Goal: Information Seeking & Learning: Learn about a topic

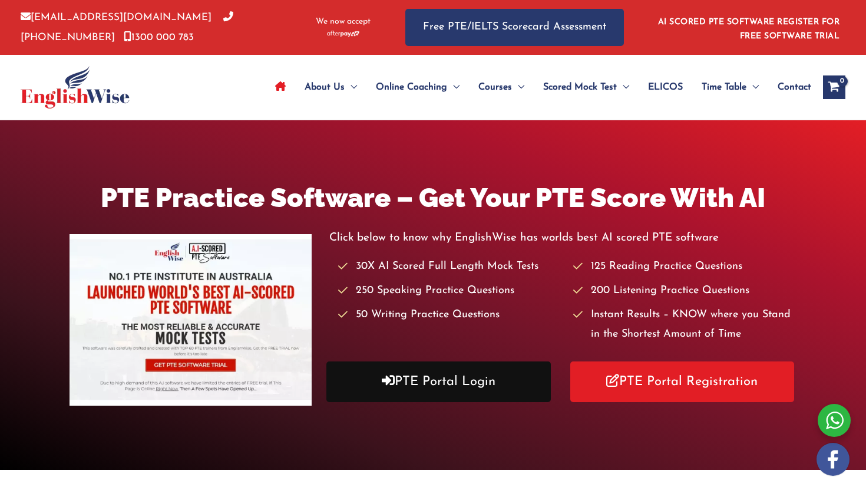
click at [419, 381] on link "PTE Portal Login" at bounding box center [438, 381] width 224 height 41
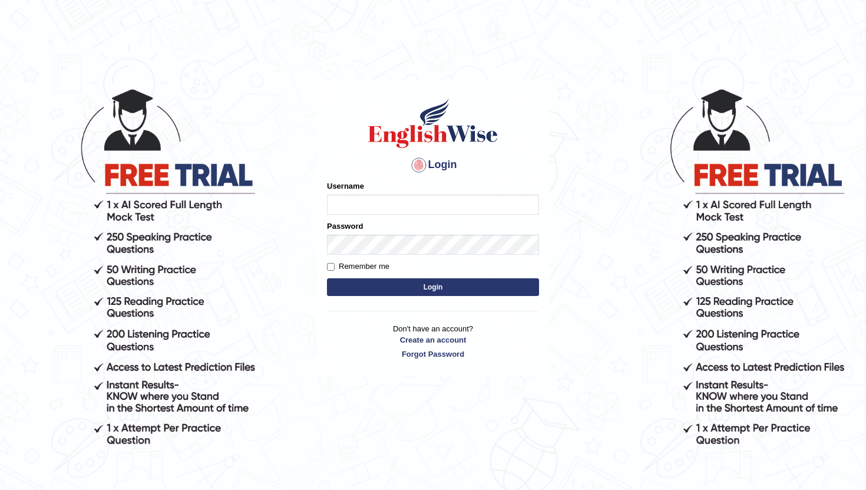
type input "pratima2025"
click at [388, 283] on button "Login" at bounding box center [433, 287] width 212 height 18
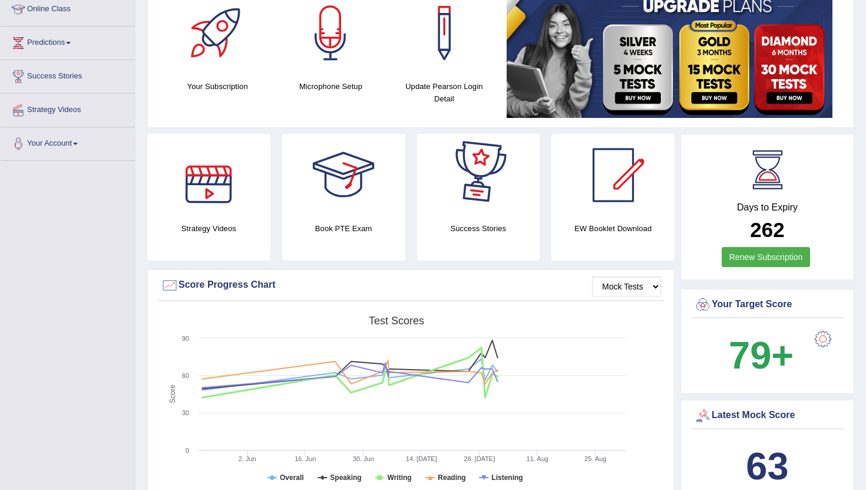
scroll to position [177, 0]
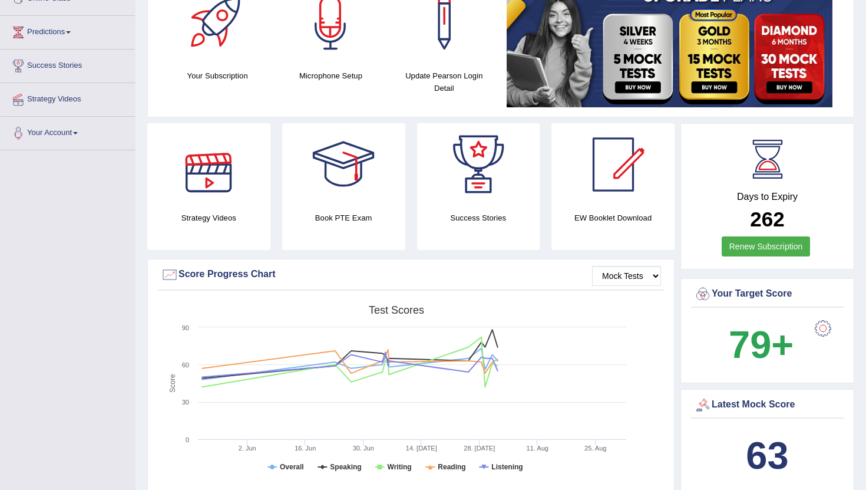
click at [222, 189] on div at bounding box center [208, 164] width 82 height 82
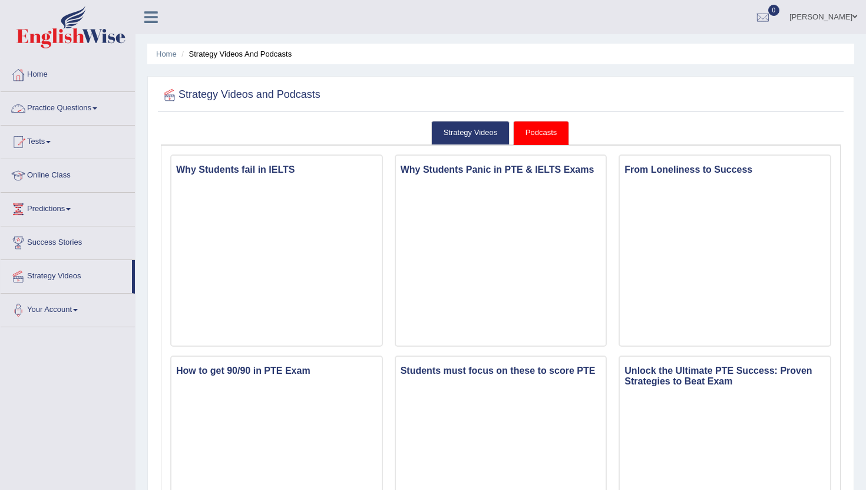
click at [53, 106] on link "Practice Questions" at bounding box center [68, 106] width 134 height 29
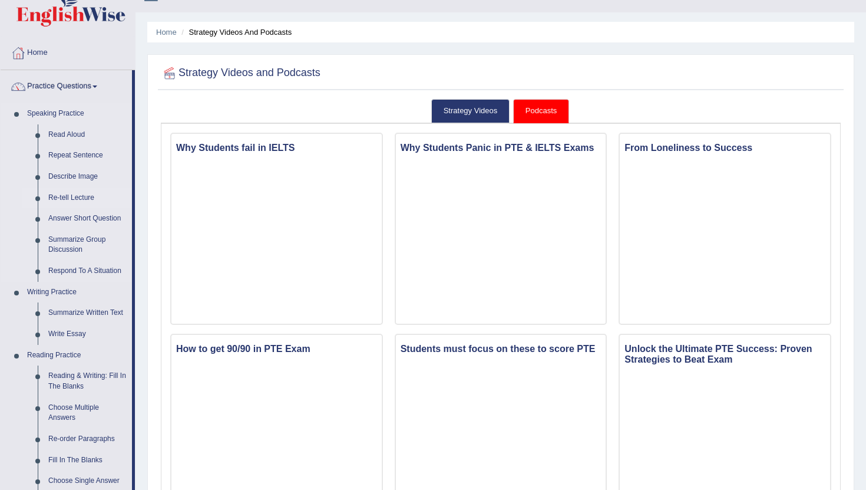
scroll to position [26, 0]
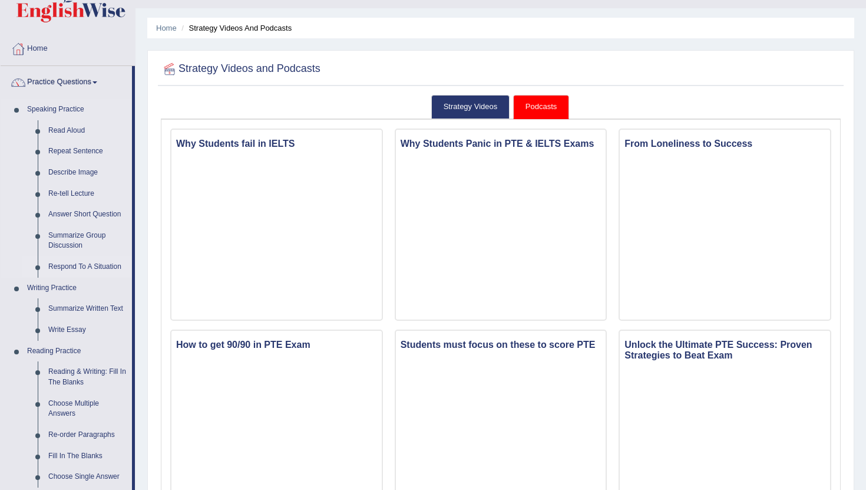
click at [75, 265] on link "Respond To A Situation" at bounding box center [87, 266] width 89 height 21
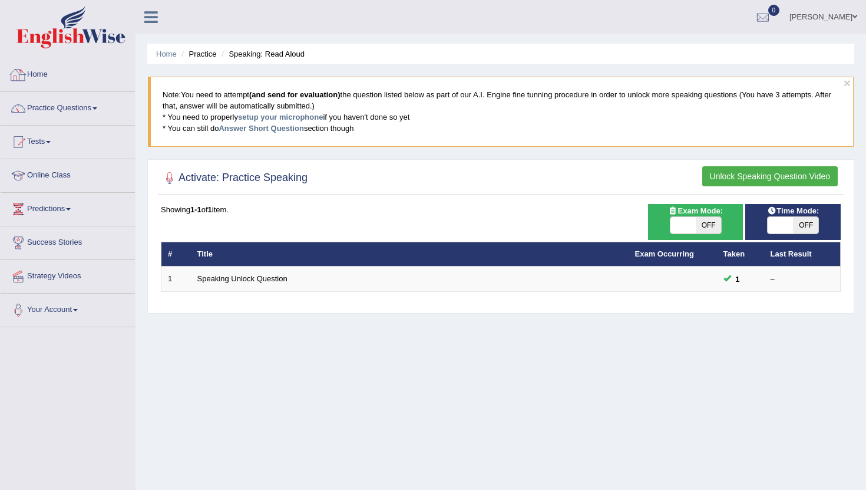
click at [42, 79] on link "Home" at bounding box center [68, 72] width 134 height 29
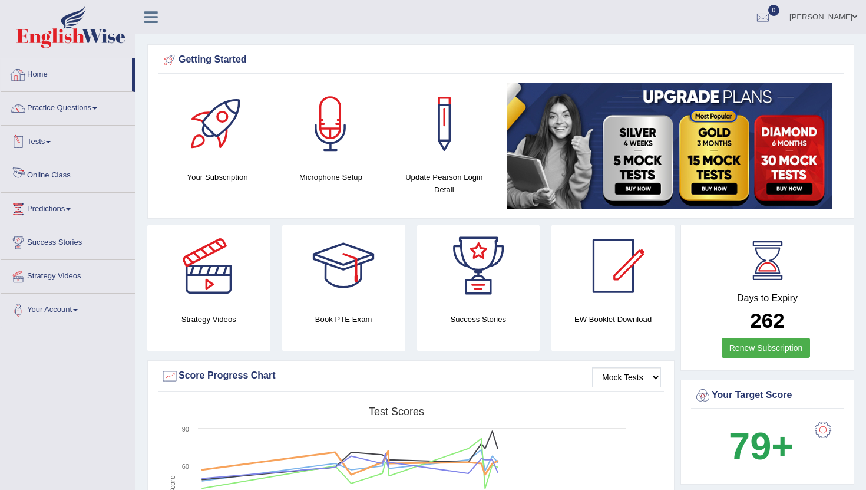
click at [44, 146] on link "Tests" at bounding box center [68, 139] width 134 height 29
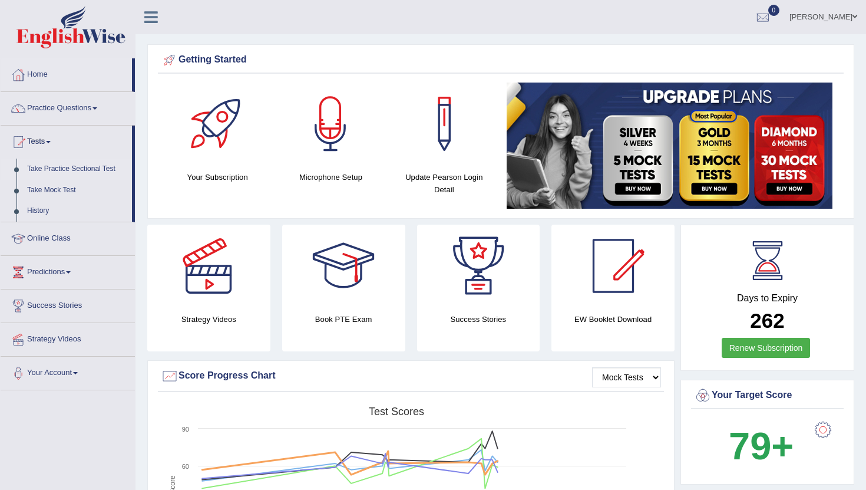
click at [90, 161] on link "Take Practice Sectional Test" at bounding box center [77, 168] width 110 height 21
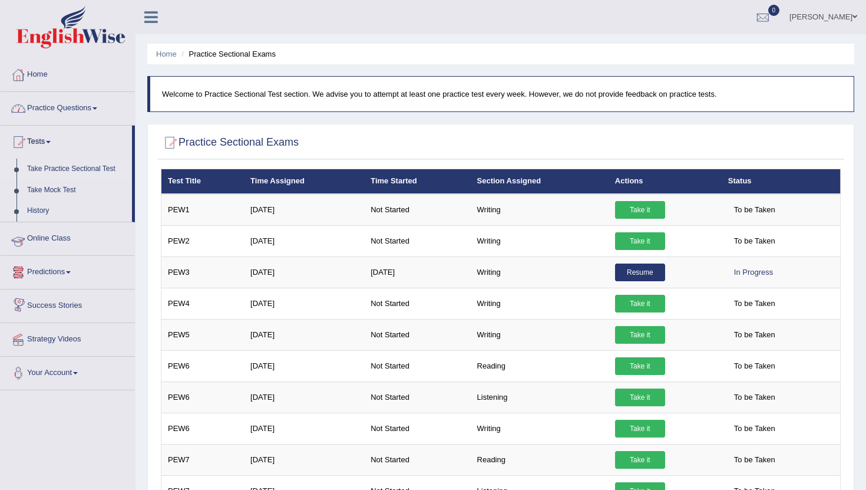
click at [46, 246] on link "Online Class" at bounding box center [68, 236] width 134 height 29
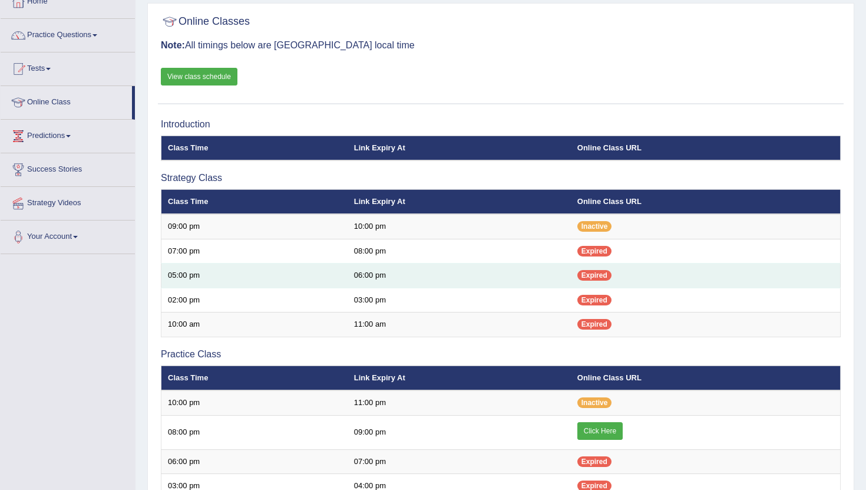
scroll to position [68, 0]
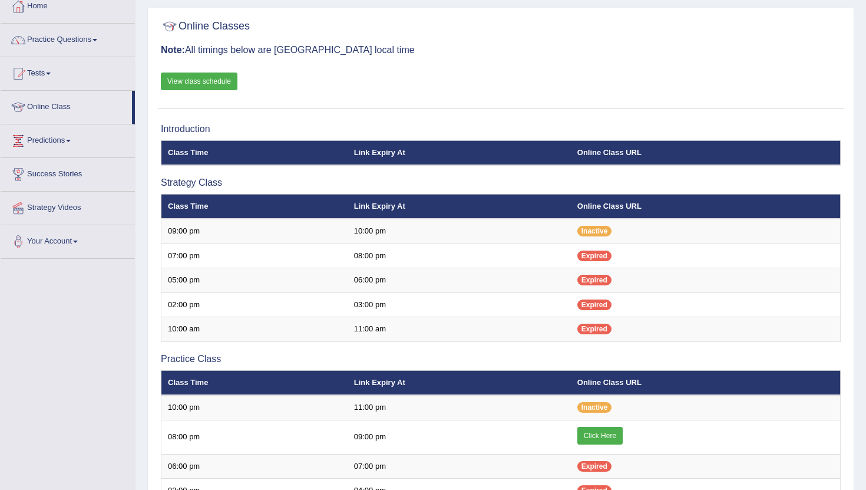
click at [216, 80] on link "View class schedule" at bounding box center [199, 81] width 77 height 18
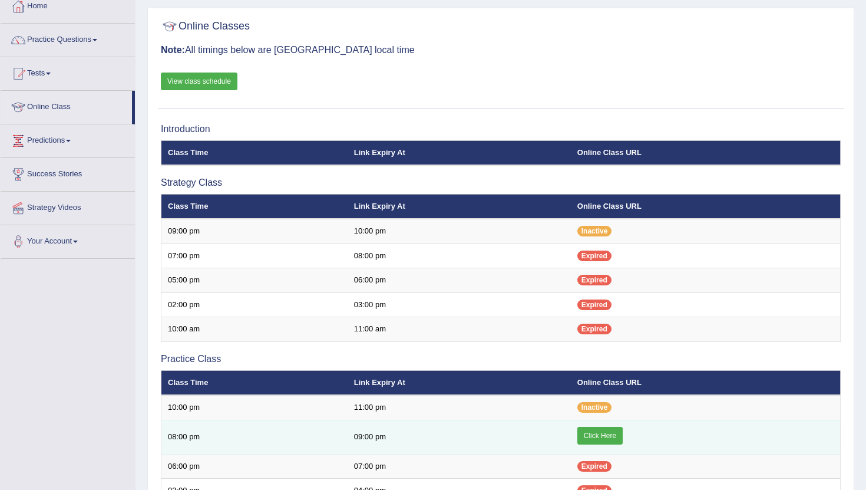
click at [609, 435] on link "Click Here" at bounding box center [599, 436] width 45 height 18
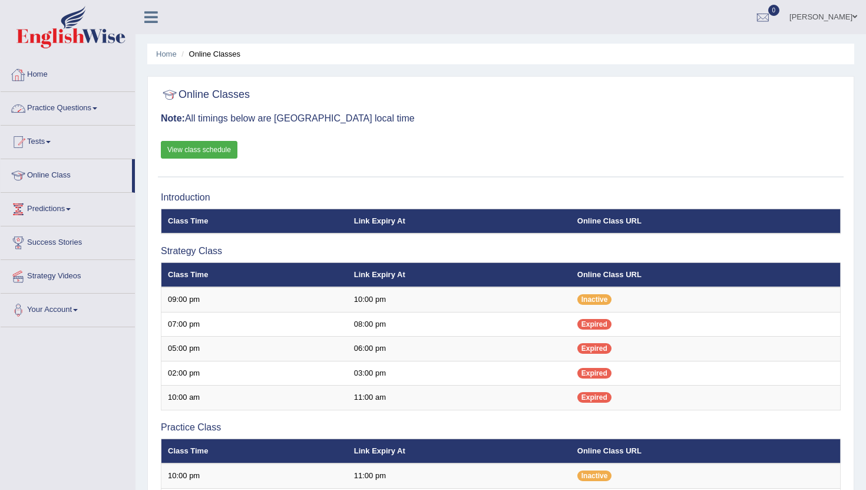
click at [64, 106] on link "Practice Questions" at bounding box center [68, 106] width 134 height 29
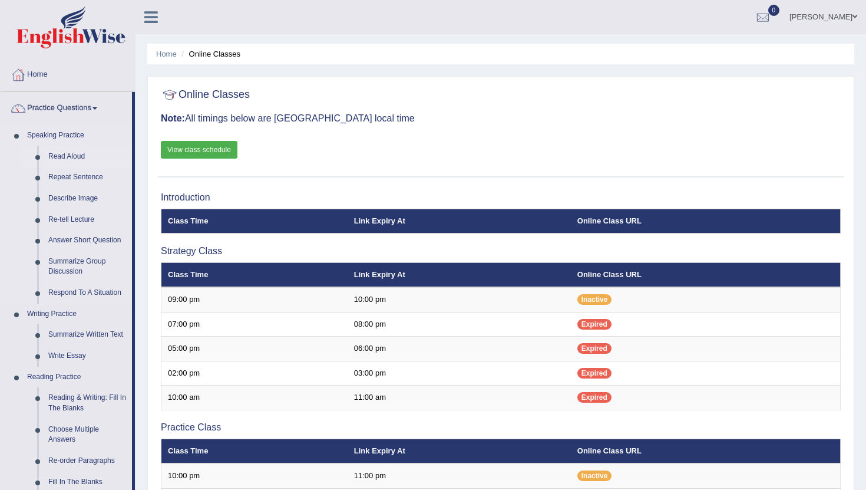
click at [67, 157] on link "Read Aloud" at bounding box center [87, 156] width 89 height 21
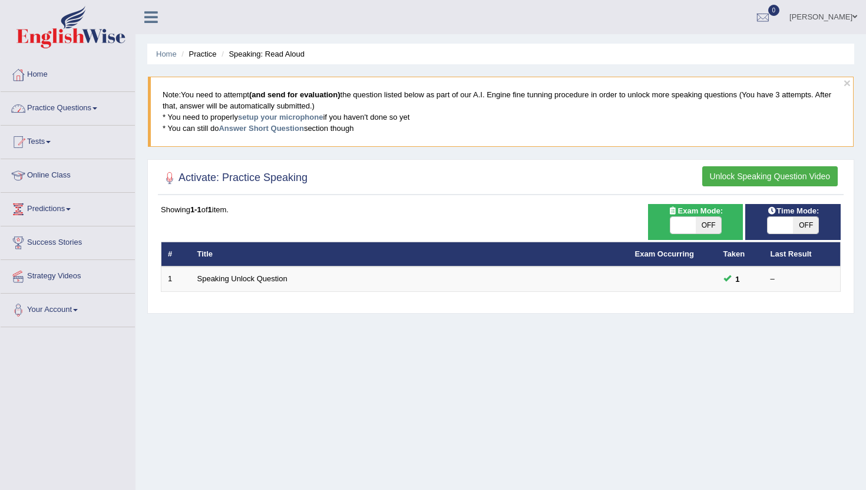
click at [82, 107] on link "Practice Questions" at bounding box center [68, 106] width 134 height 29
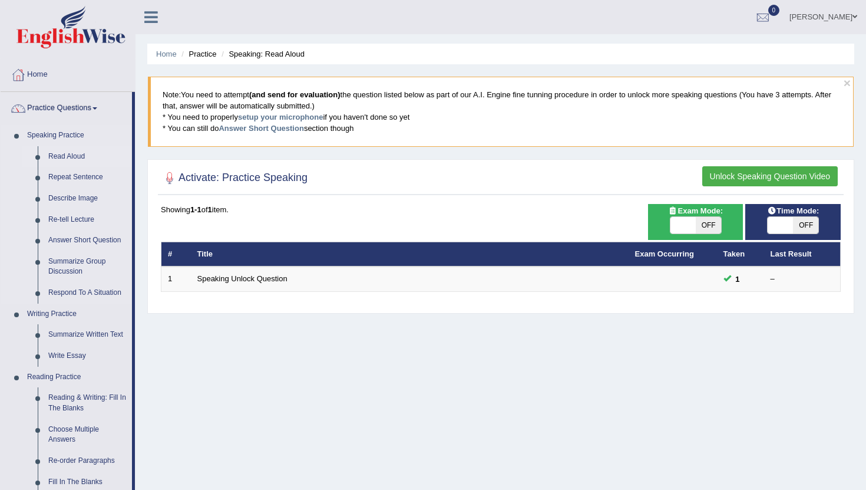
click at [62, 153] on link "Read Aloud" at bounding box center [87, 156] width 89 height 21
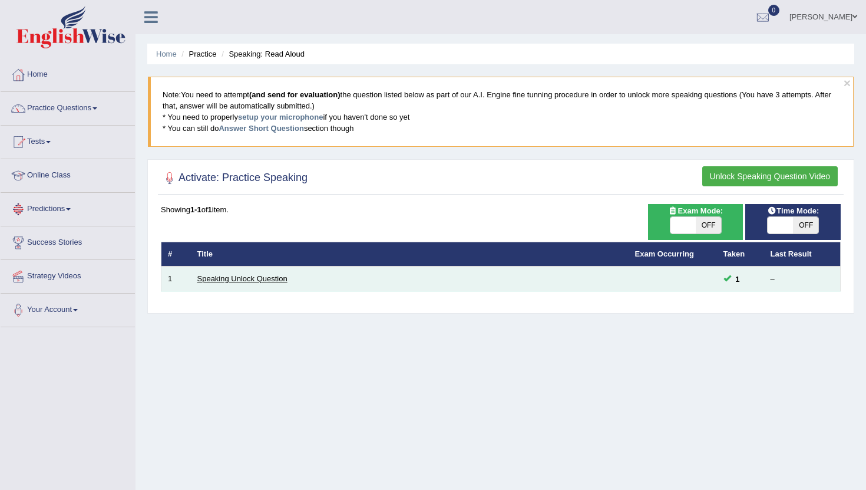
click at [229, 280] on link "Speaking Unlock Question" at bounding box center [242, 278] width 90 height 9
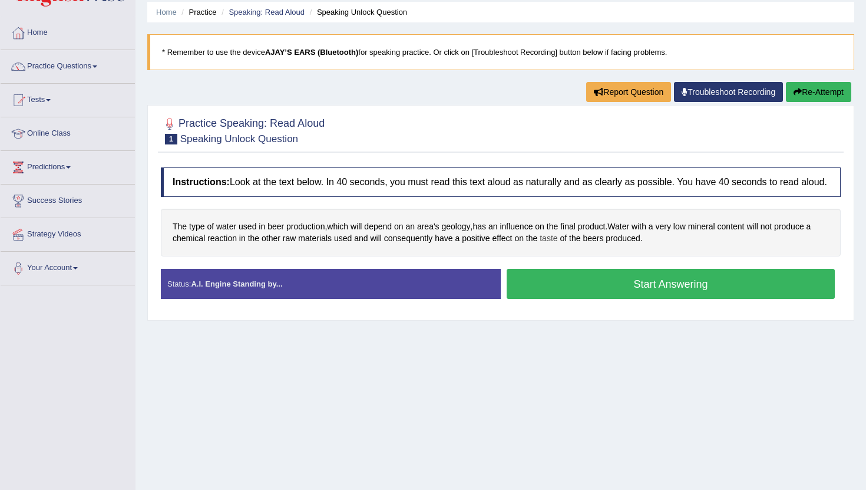
scroll to position [32, 0]
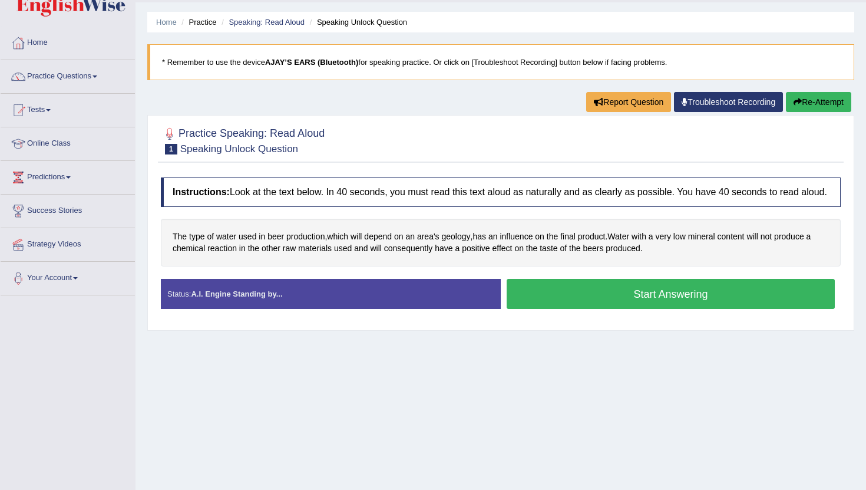
click at [620, 303] on button "Start Answering" at bounding box center [671, 294] width 328 height 30
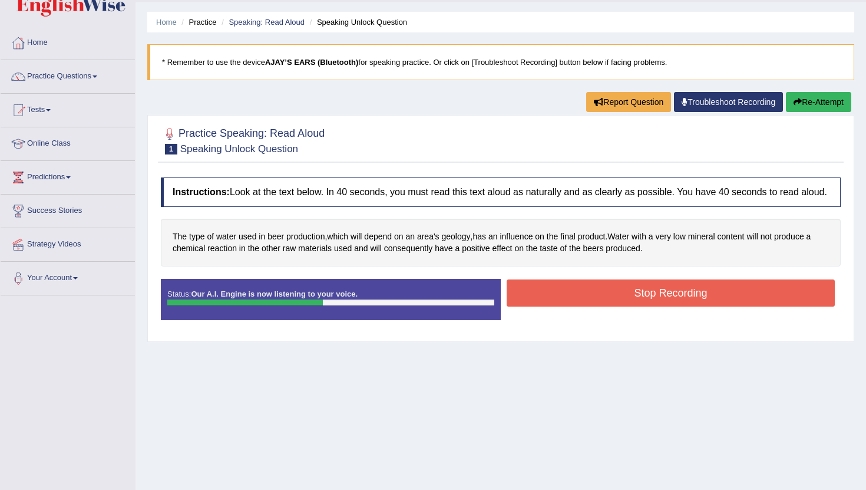
click at [619, 299] on button "Stop Recording" at bounding box center [671, 292] width 328 height 27
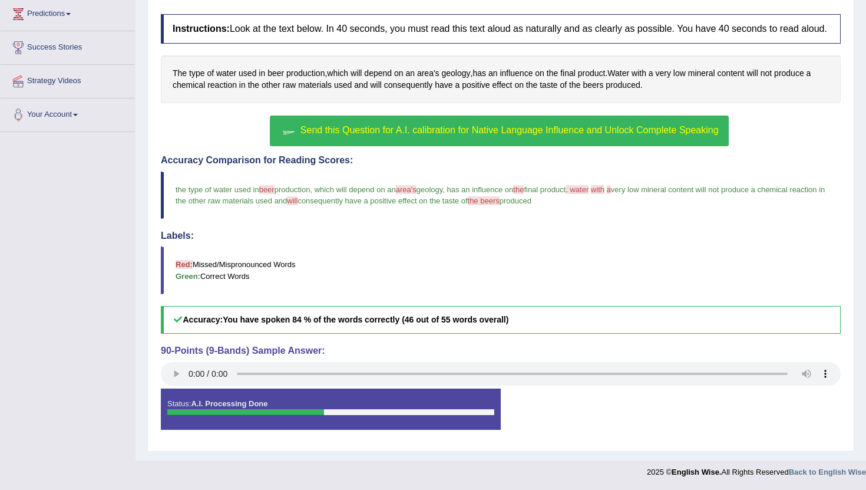
scroll to position [206, 0]
click at [498, 126] on span "Send this Question for A.I. calibration for Native Language Influence and Unloc…" at bounding box center [509, 130] width 418 height 10
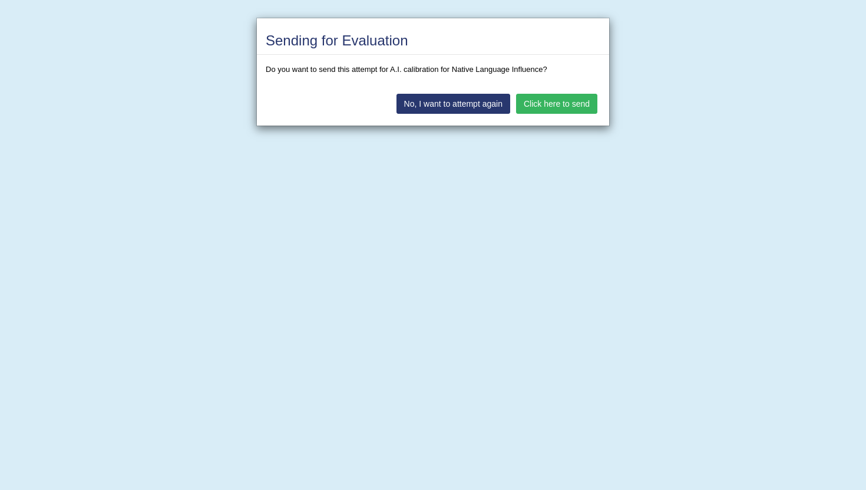
click at [558, 106] on button "Click here to send" at bounding box center [556, 104] width 81 height 20
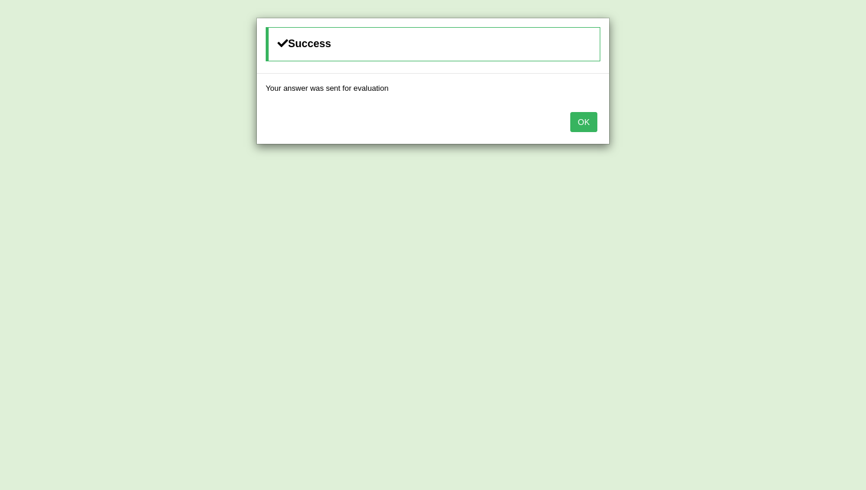
click at [593, 124] on button "OK" at bounding box center [583, 122] width 27 height 20
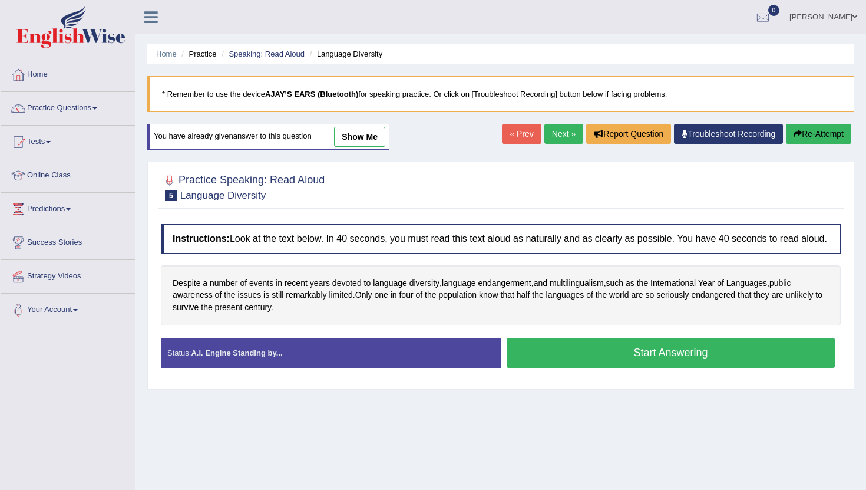
click at [543, 364] on button "Start Answering" at bounding box center [671, 353] width 328 height 30
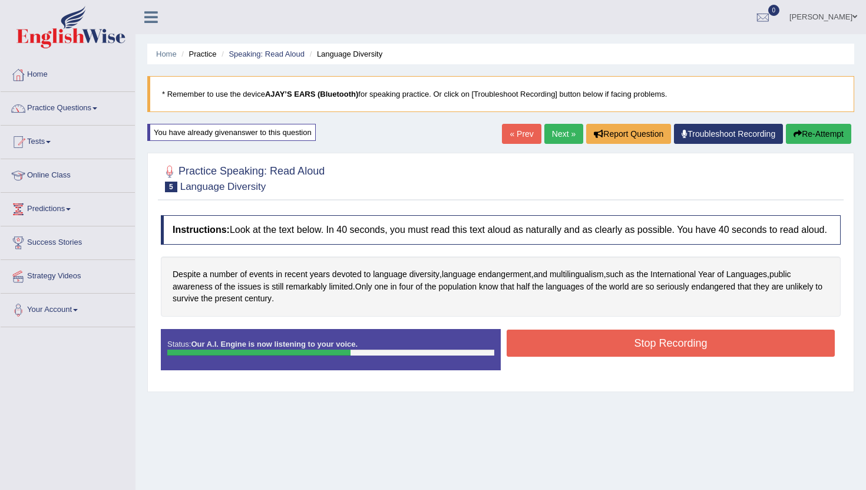
click at [537, 345] on button "Stop Recording" at bounding box center [671, 342] width 328 height 27
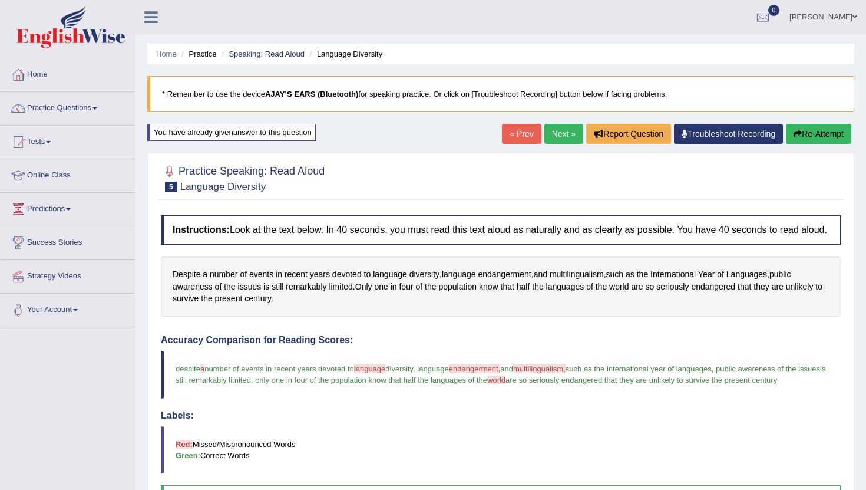
click at [551, 131] on link "Next »" at bounding box center [563, 134] width 39 height 20
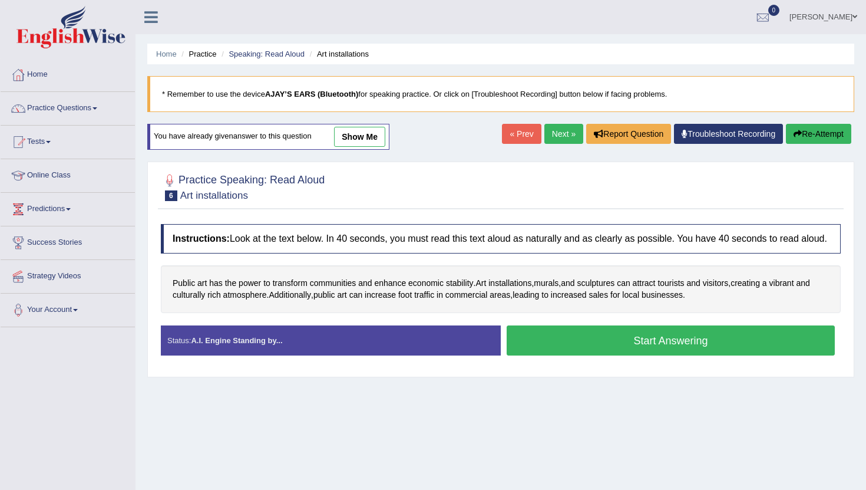
click at [535, 350] on button "Start Answering" at bounding box center [671, 340] width 328 height 30
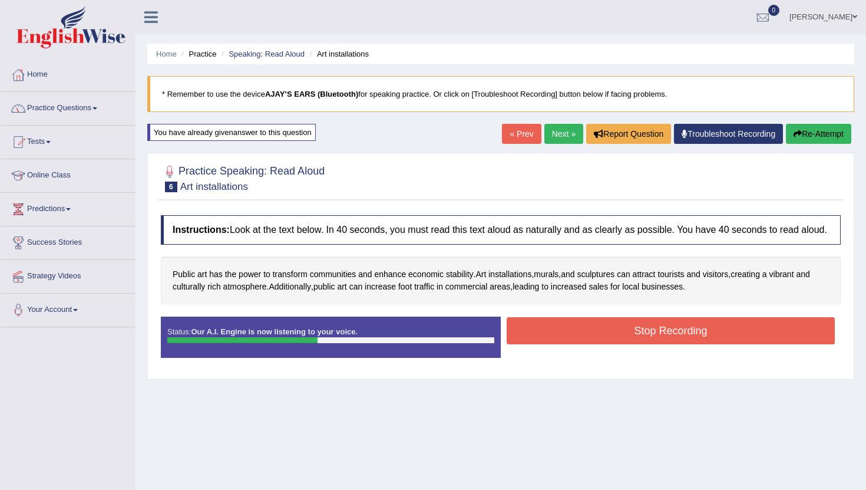
click at [569, 338] on button "Stop Recording" at bounding box center [671, 330] width 328 height 27
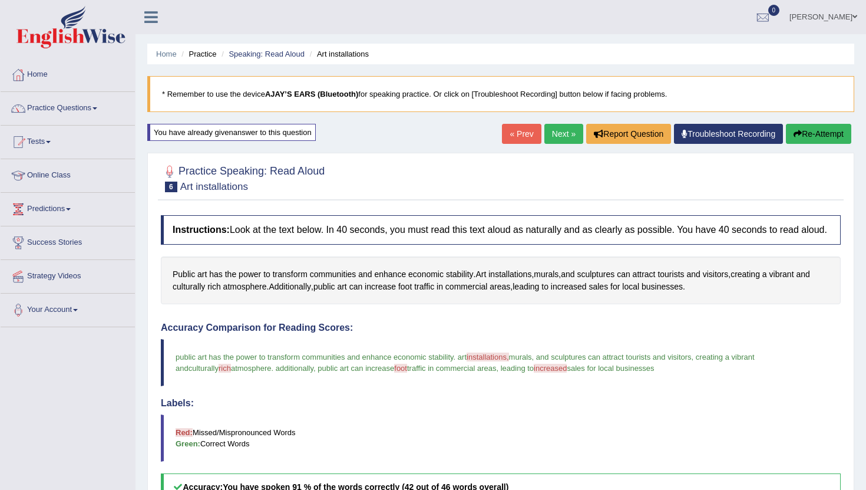
click at [557, 138] on link "Next »" at bounding box center [563, 134] width 39 height 20
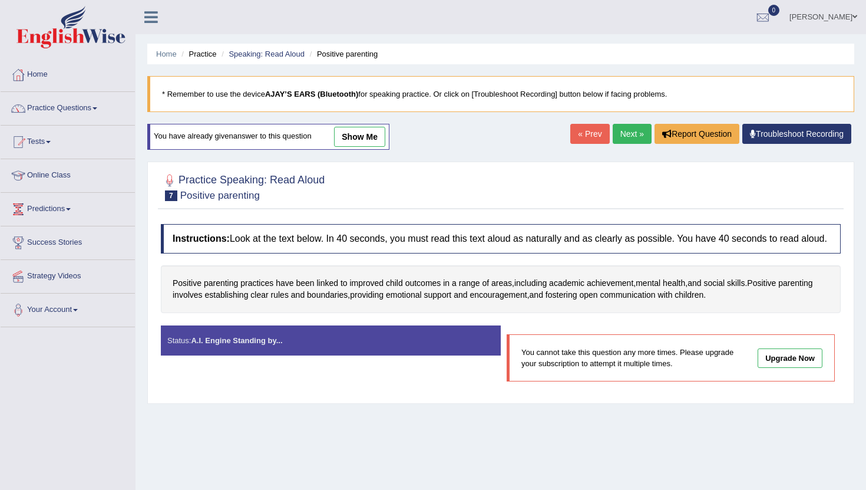
click at [793, 368] on link "Upgrade Now" at bounding box center [790, 357] width 65 height 19
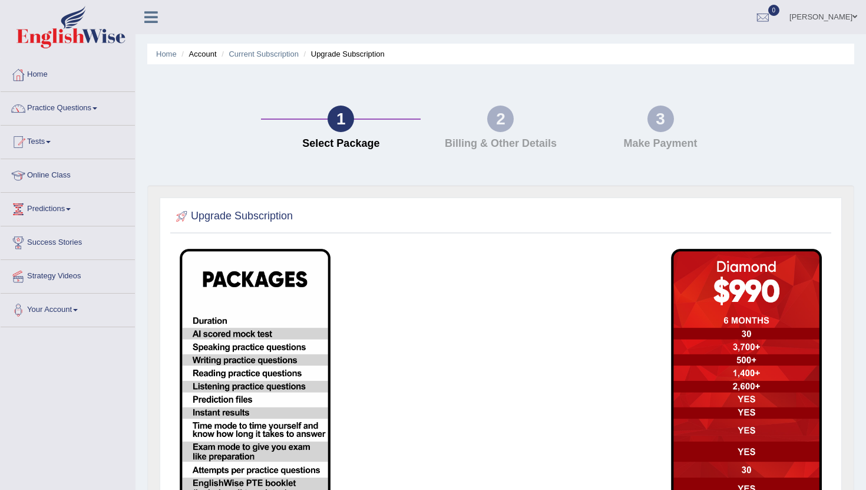
click at [344, 124] on div "1" at bounding box center [341, 118] width 27 height 27
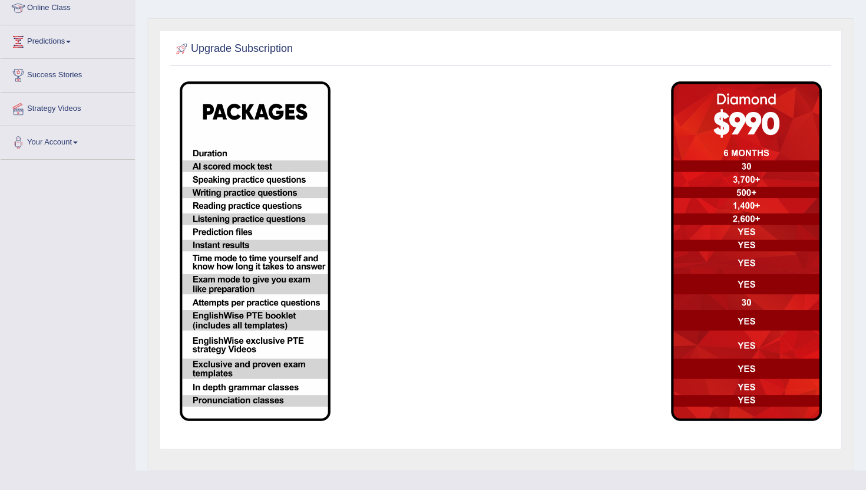
scroll to position [189, 0]
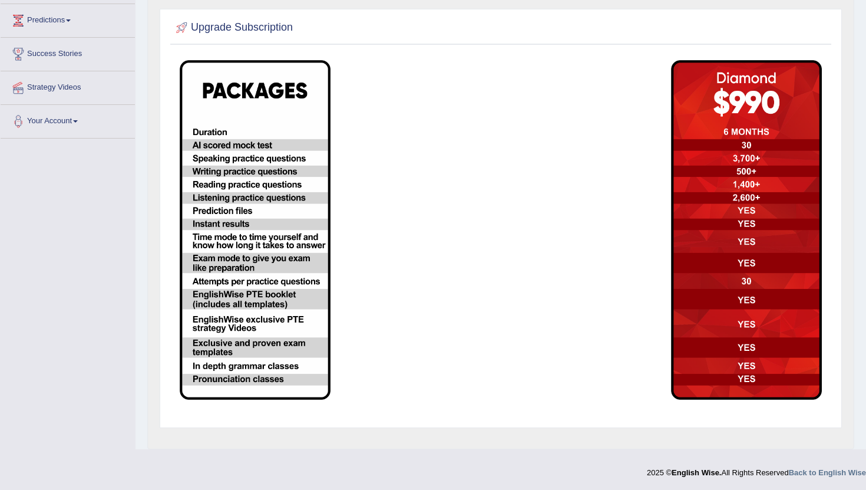
click at [703, 282] on img at bounding box center [746, 229] width 151 height 339
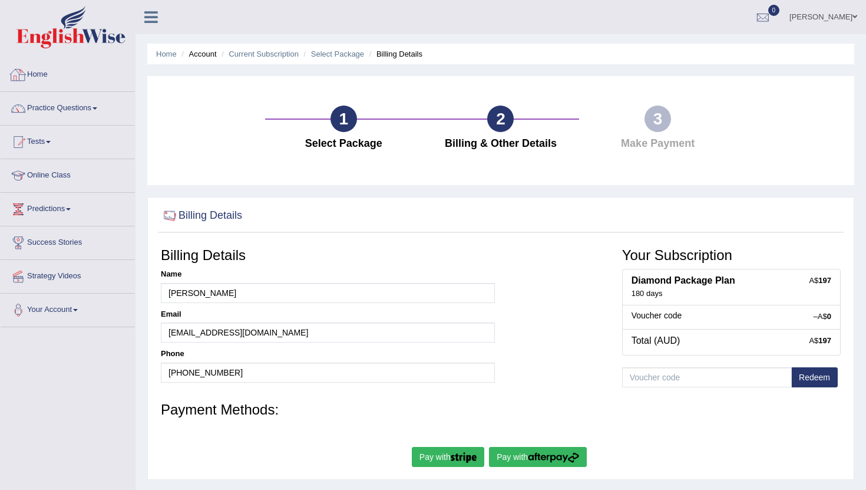
click at [38, 80] on link "Home" at bounding box center [68, 72] width 134 height 29
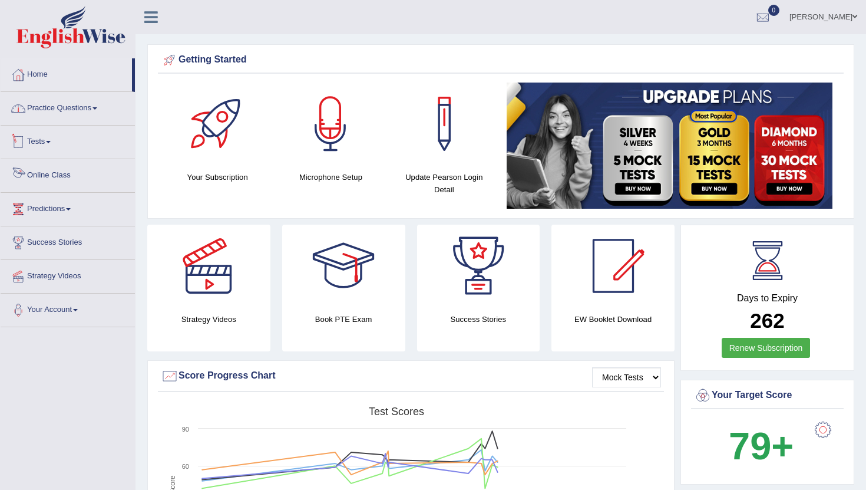
click at [45, 110] on link "Practice Questions" at bounding box center [68, 106] width 134 height 29
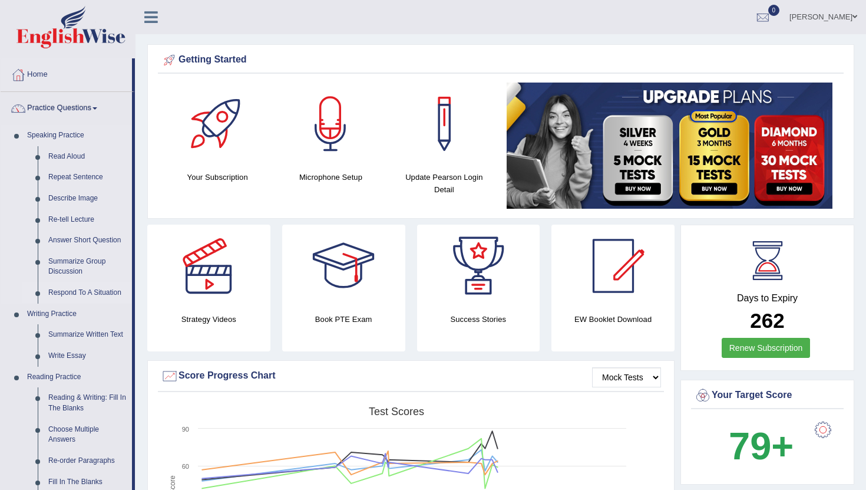
click at [78, 292] on link "Respond To A Situation" at bounding box center [87, 292] width 89 height 21
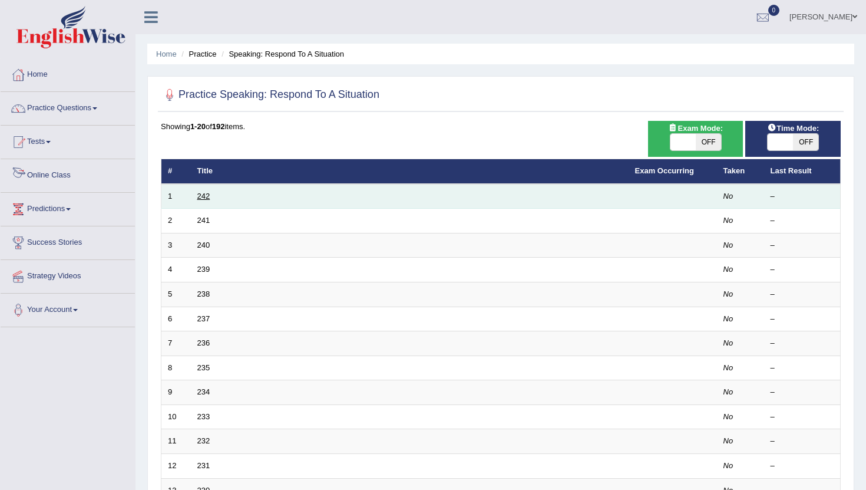
click at [202, 199] on link "242" at bounding box center [203, 195] width 13 height 9
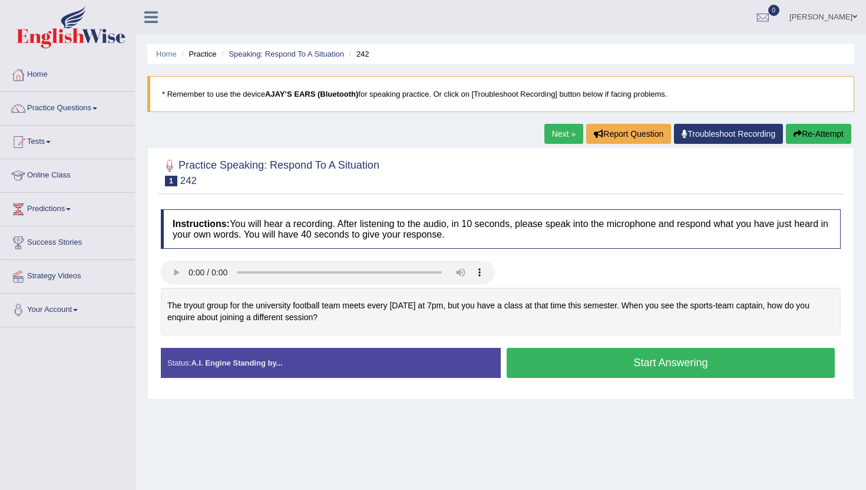
click at [572, 370] on button "Start Answering" at bounding box center [671, 363] width 328 height 30
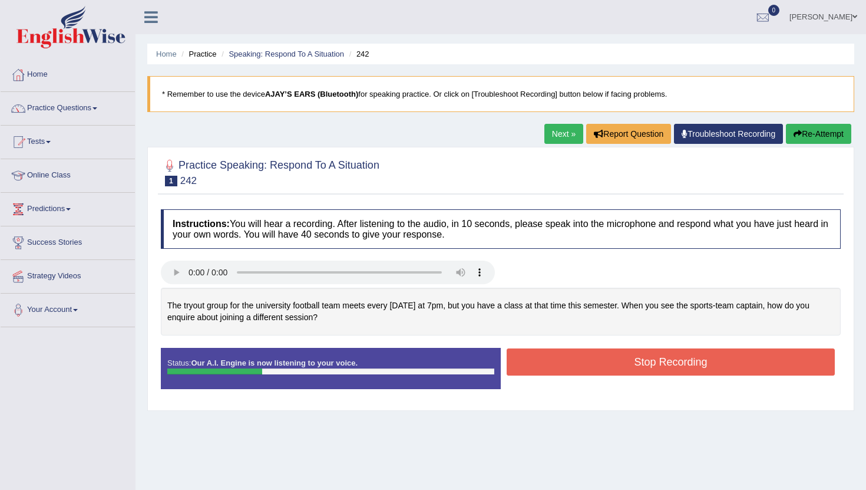
click at [533, 354] on button "Stop Recording" at bounding box center [671, 361] width 328 height 27
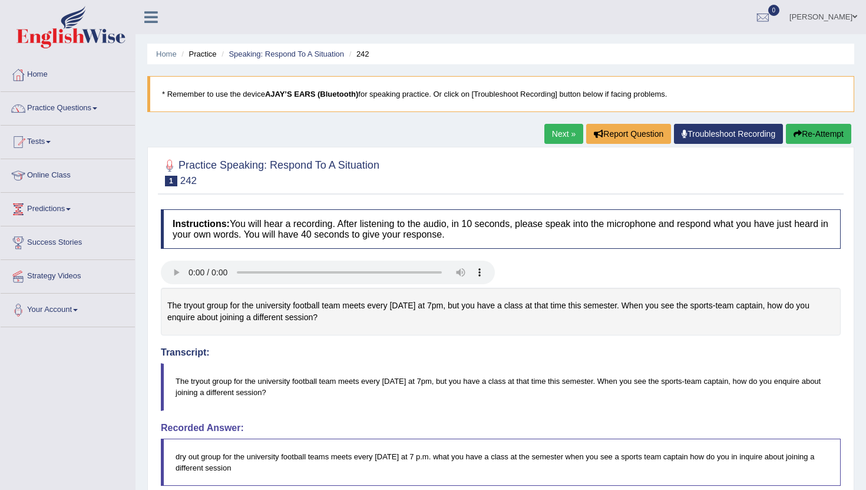
click at [564, 130] on link "Next »" at bounding box center [563, 134] width 39 height 20
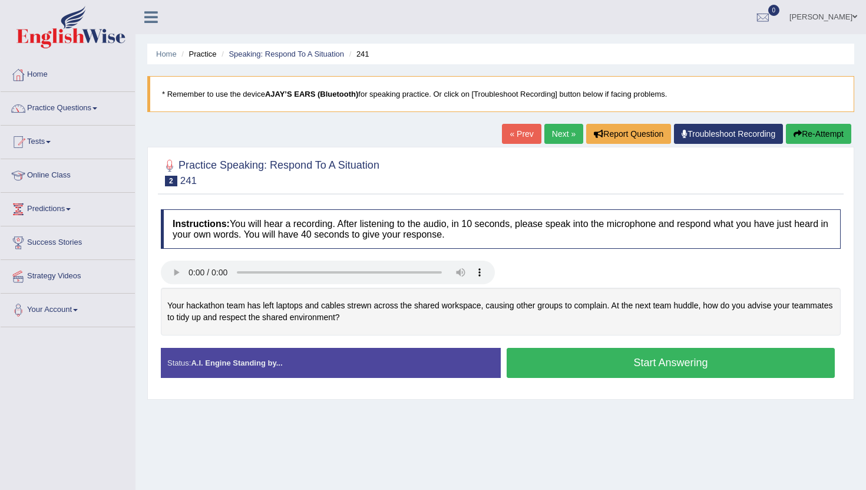
click at [560, 350] on button "Start Answering" at bounding box center [671, 363] width 328 height 30
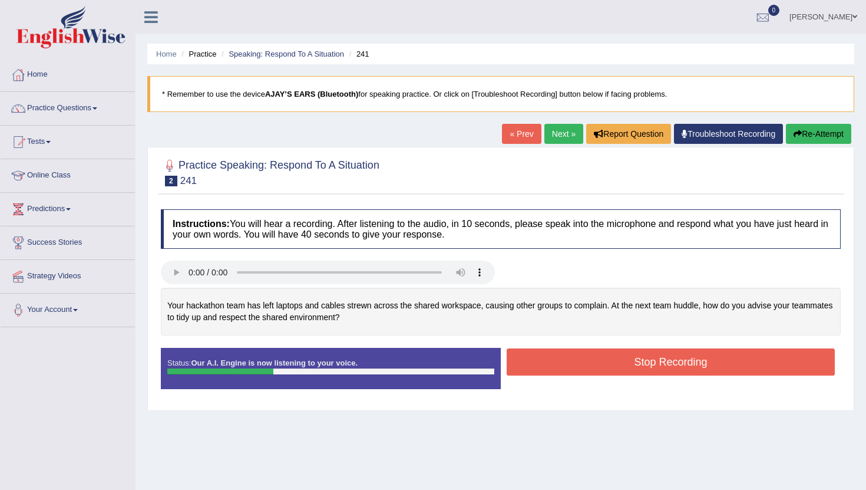
click at [534, 364] on button "Stop Recording" at bounding box center [671, 361] width 328 height 27
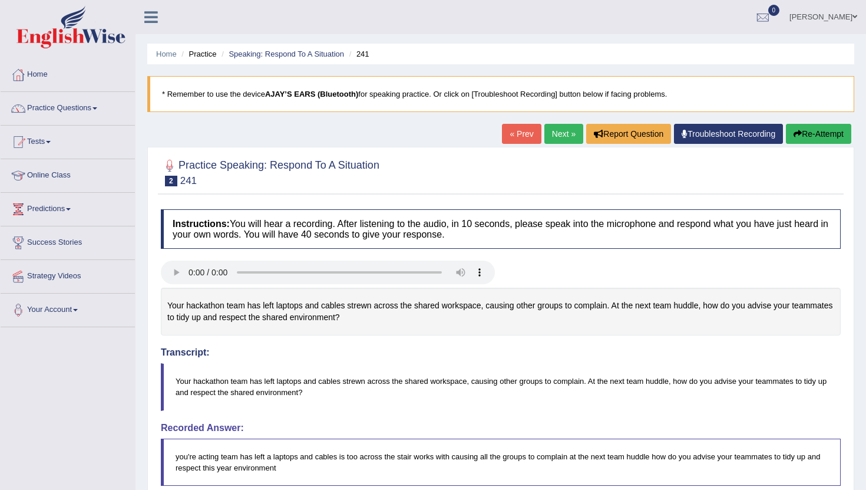
click at [555, 132] on link "Next »" at bounding box center [563, 134] width 39 height 20
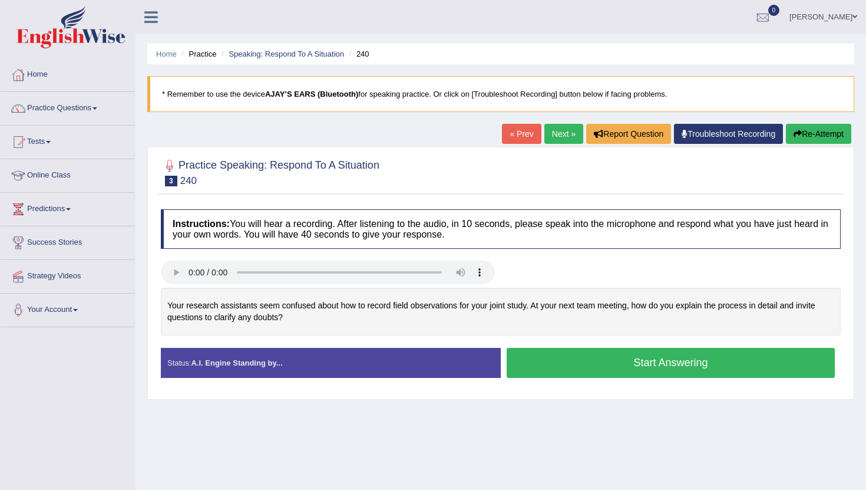
click at [560, 352] on button "Start Answering" at bounding box center [671, 363] width 328 height 30
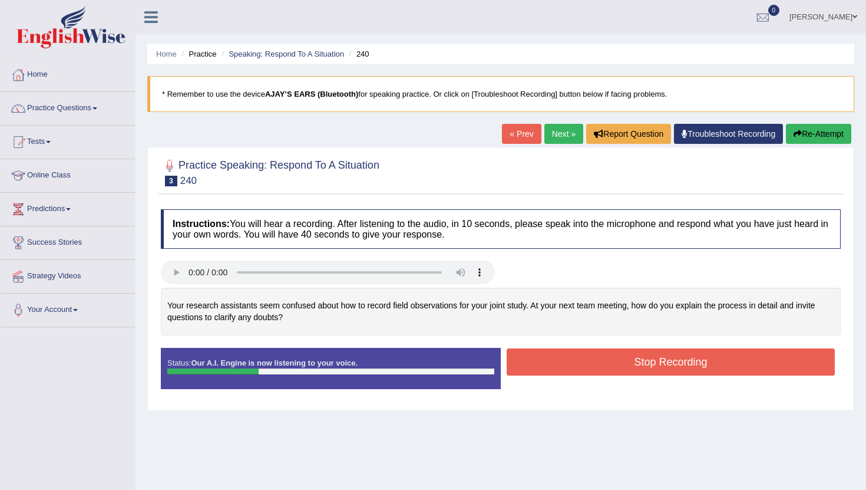
click at [562, 362] on button "Stop Recording" at bounding box center [671, 361] width 328 height 27
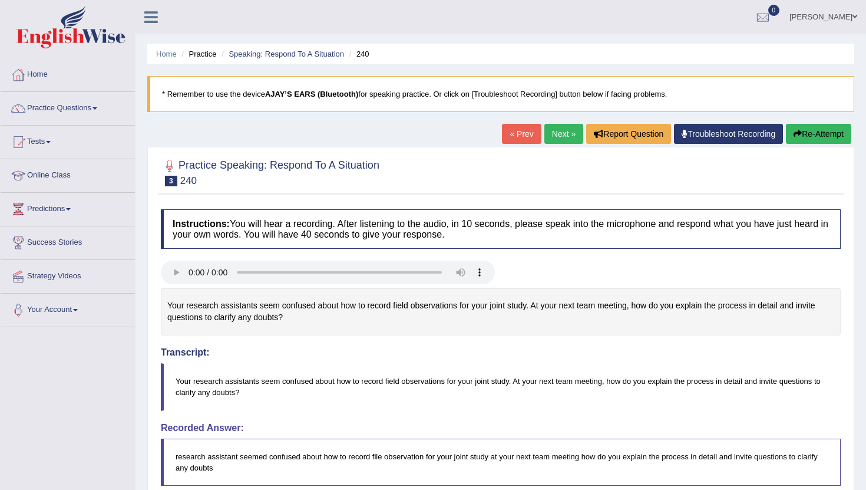
click at [557, 133] on link "Next »" at bounding box center [563, 134] width 39 height 20
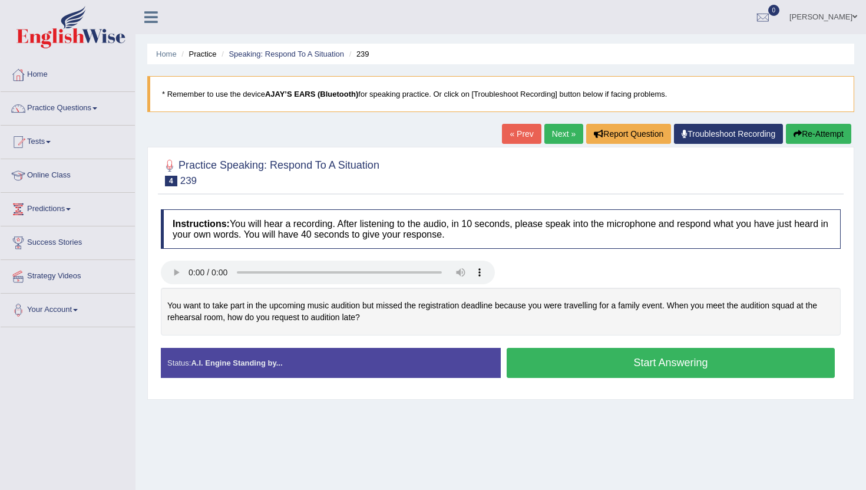
click at [538, 366] on button "Start Answering" at bounding box center [671, 363] width 328 height 30
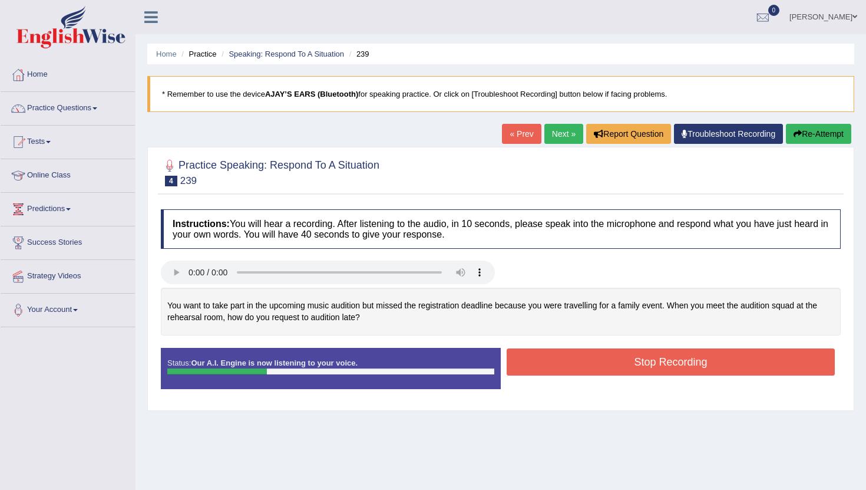
click at [544, 357] on button "Stop Recording" at bounding box center [671, 361] width 328 height 27
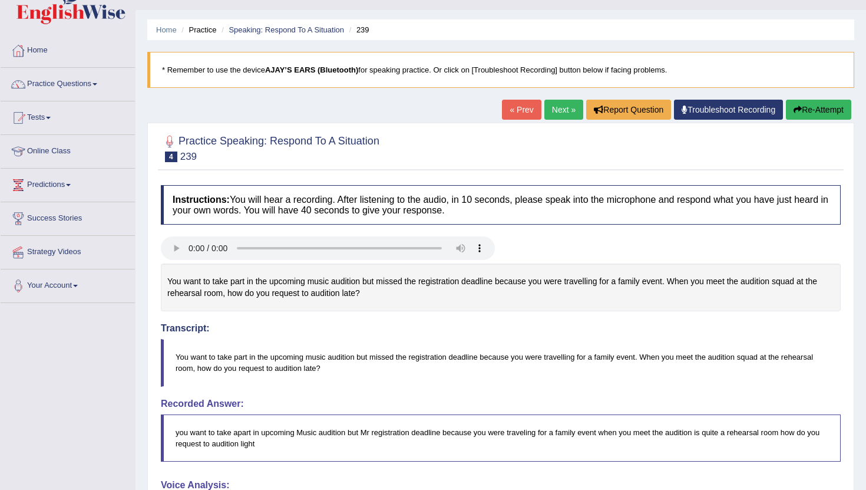
scroll to position [53, 0]
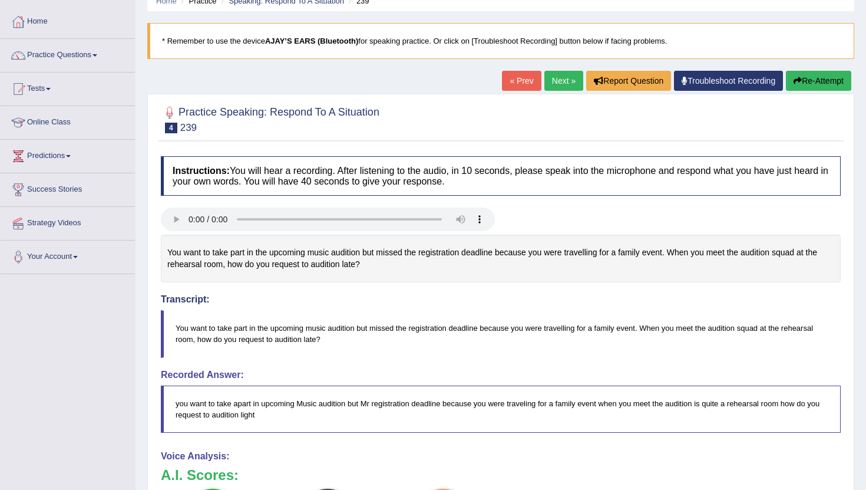
click at [547, 84] on link "Next »" at bounding box center [563, 81] width 39 height 20
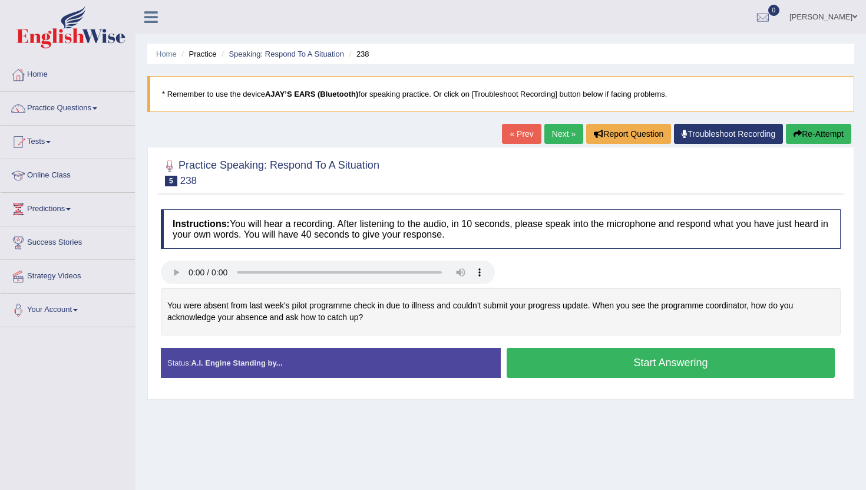
click at [550, 359] on button "Start Answering" at bounding box center [671, 363] width 328 height 30
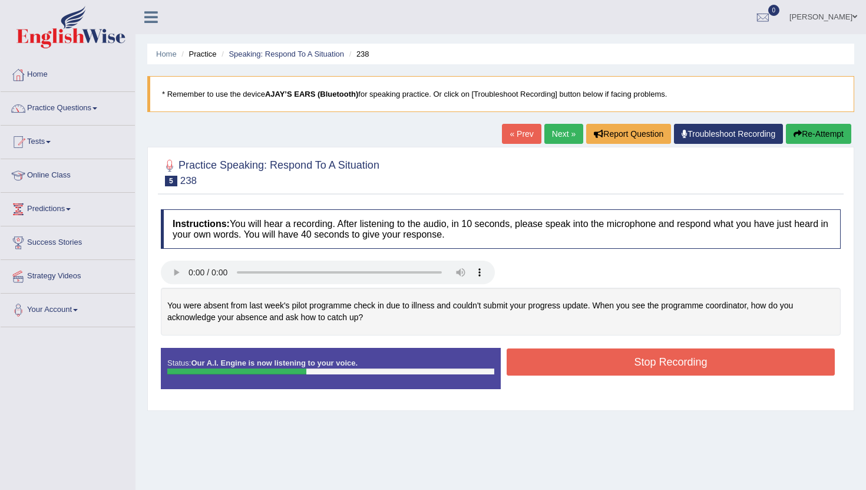
click at [550, 359] on button "Stop Recording" at bounding box center [671, 361] width 328 height 27
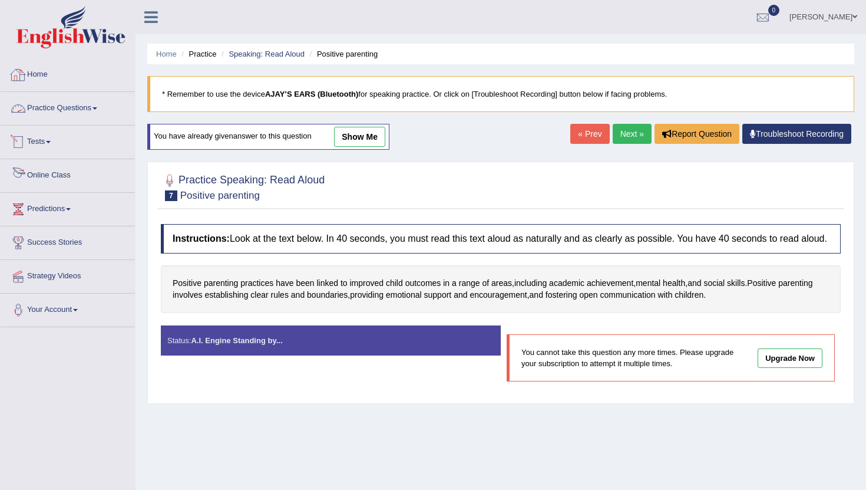
click at [57, 179] on link "Online Class" at bounding box center [68, 173] width 134 height 29
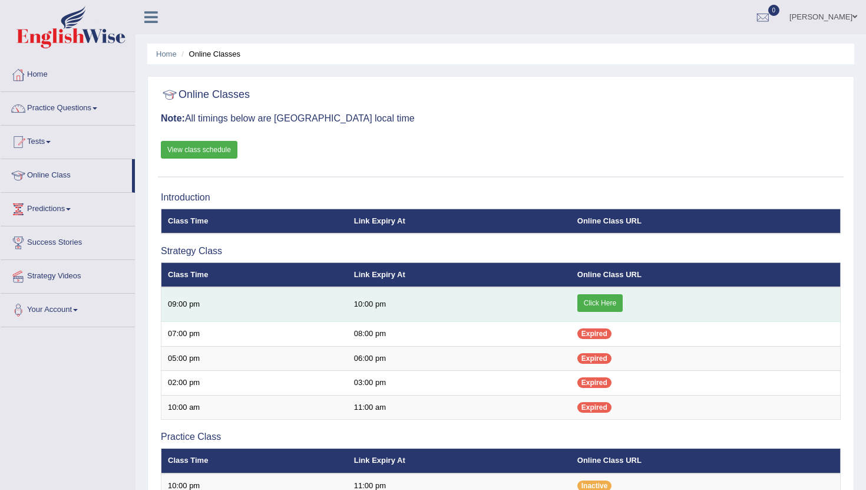
click at [592, 304] on link "Click Here" at bounding box center [599, 303] width 45 height 18
